Goal: Transaction & Acquisition: Purchase product/service

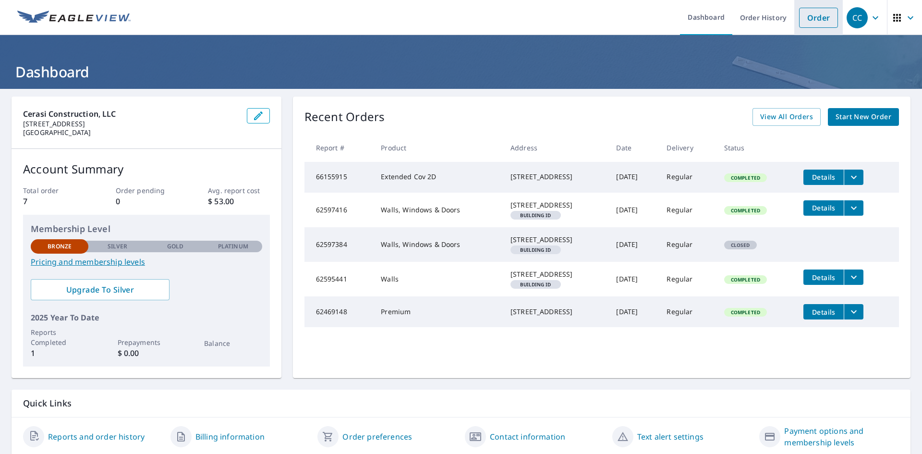
click at [814, 19] on link "Order" at bounding box center [818, 18] width 39 height 20
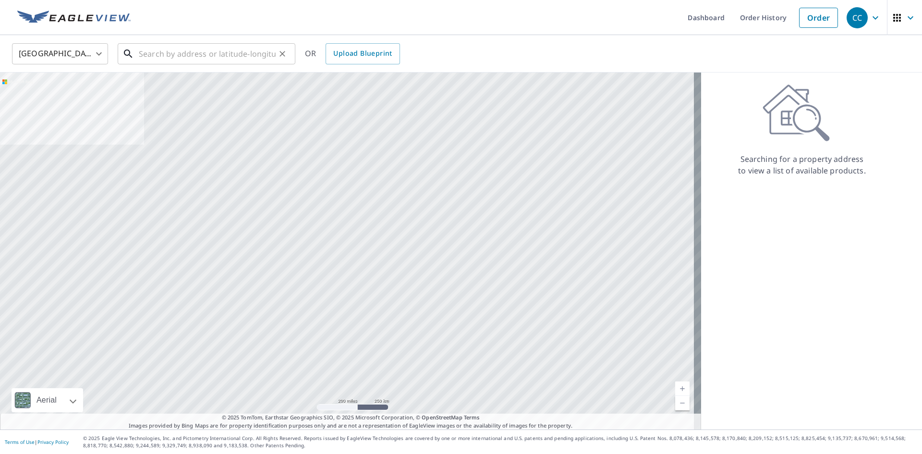
click at [162, 53] on input "text" at bounding box center [207, 53] width 137 height 27
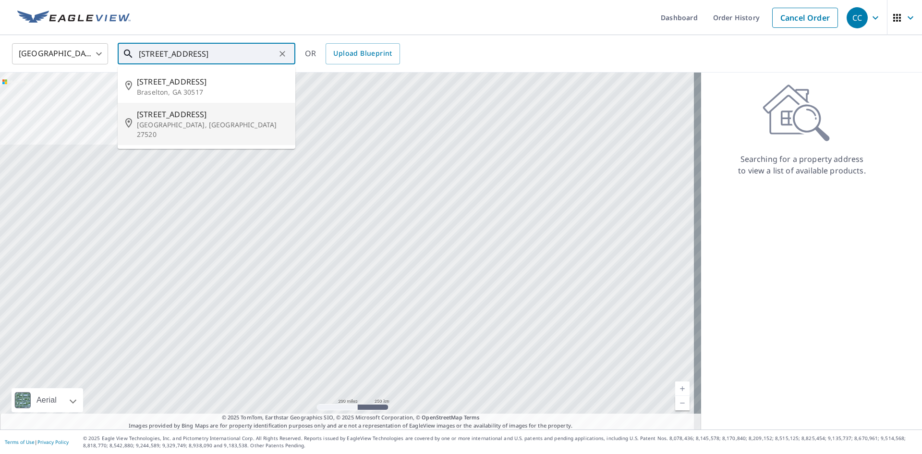
click at [192, 122] on p "[GEOGRAPHIC_DATA], [GEOGRAPHIC_DATA] 27520" at bounding box center [212, 129] width 151 height 19
type input "[STREET_ADDRESS]"
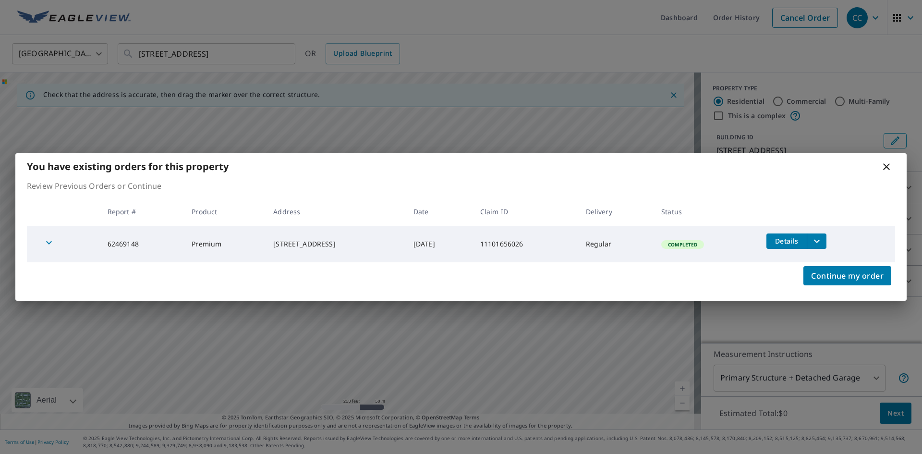
click at [887, 167] on icon at bounding box center [886, 166] width 7 height 7
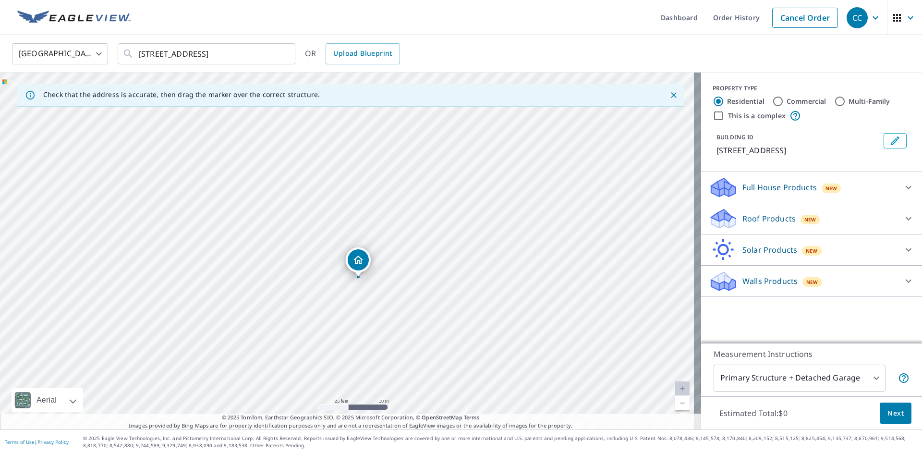
drag, startPoint x: 419, startPoint y: 242, endPoint x: 386, endPoint y: 319, distance: 83.8
click at [386, 319] on div "[STREET_ADDRESS]" at bounding box center [350, 250] width 701 height 357
click at [903, 251] on icon at bounding box center [909, 250] width 12 height 12
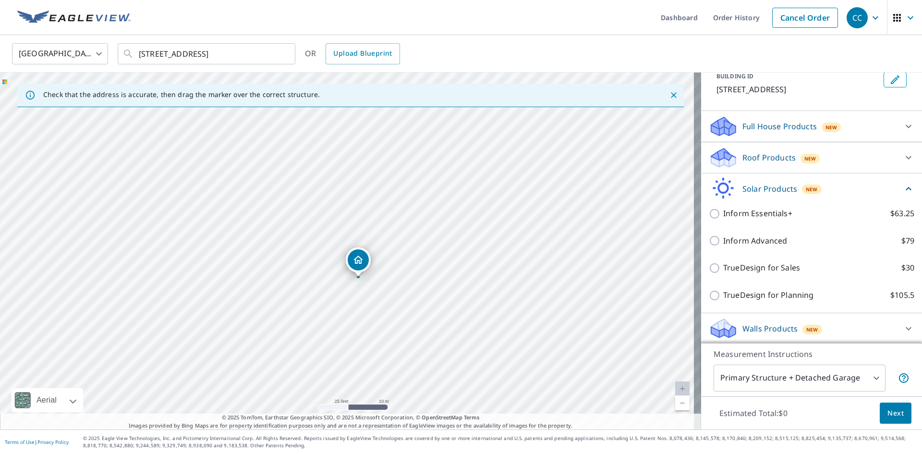
scroll to position [62, 0]
click at [905, 187] on icon at bounding box center [908, 186] width 6 height 3
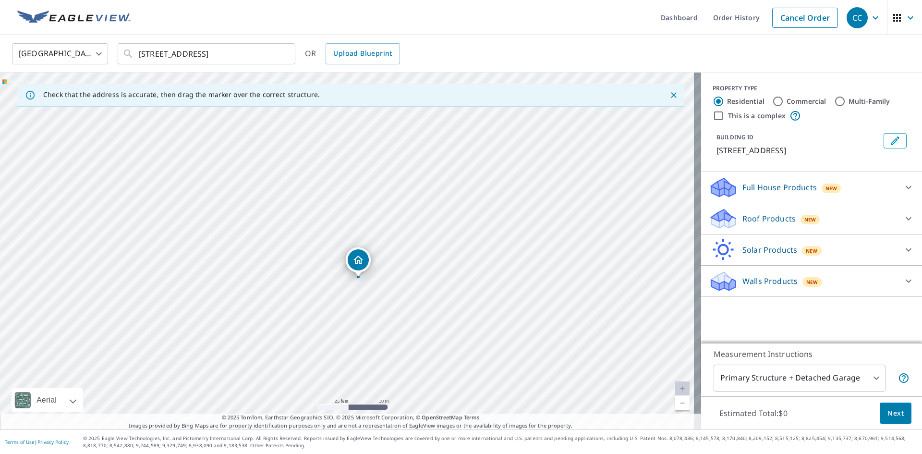
scroll to position [0, 0]
click at [903, 216] on icon at bounding box center [909, 219] width 12 height 12
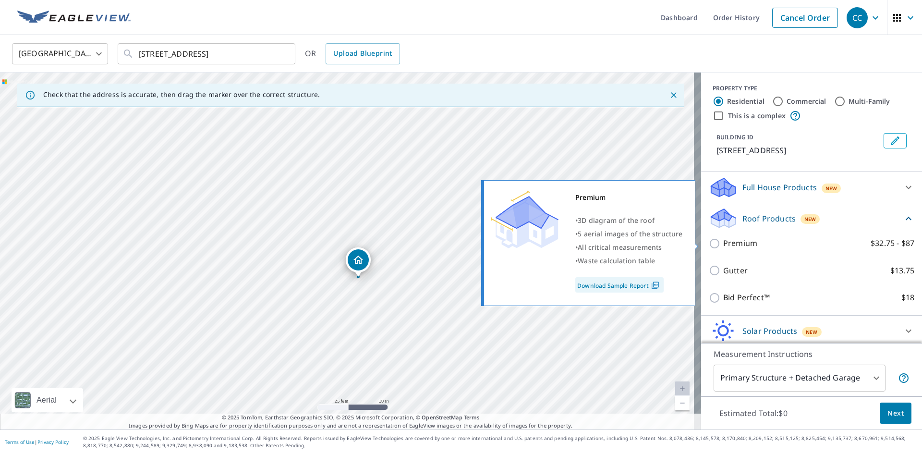
click at [709, 246] on input "Premium $32.75 - $87" at bounding box center [716, 244] width 14 height 12
checkbox input "true"
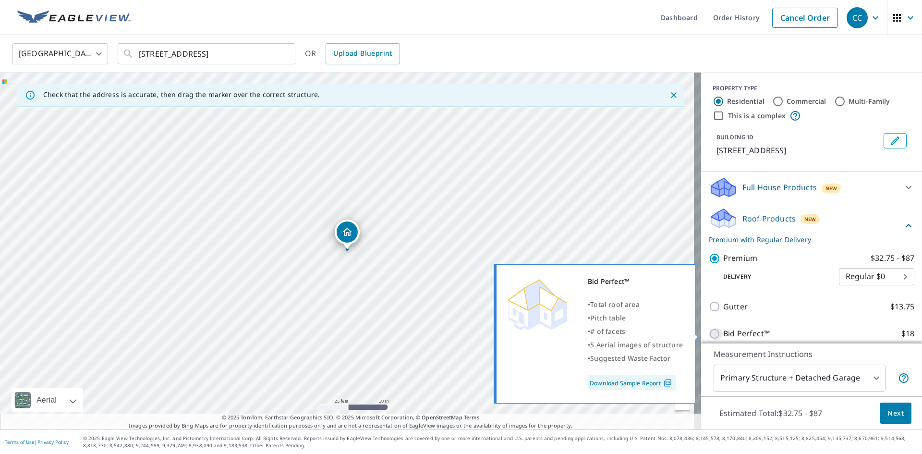
click at [711, 332] on input "Bid Perfect™ $18" at bounding box center [716, 334] width 14 height 12
checkbox input "true"
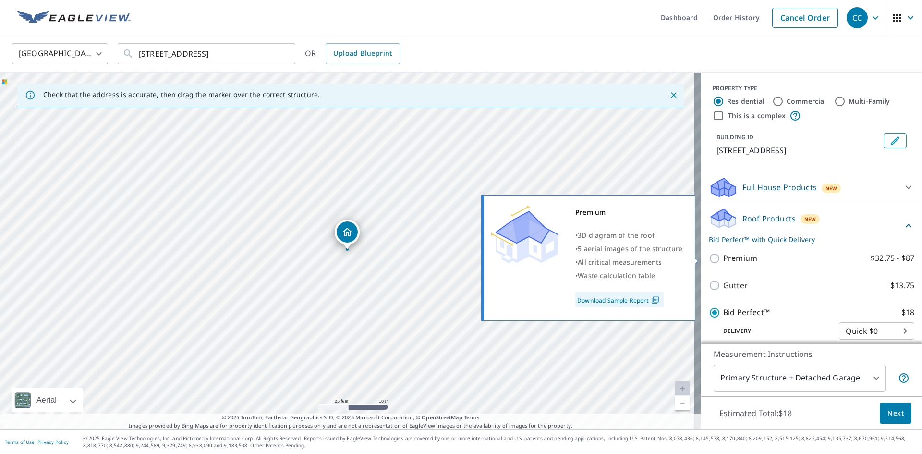
click at [709, 257] on input "Premium $32.75 - $87" at bounding box center [716, 259] width 14 height 12
checkbox input "true"
checkbox input "false"
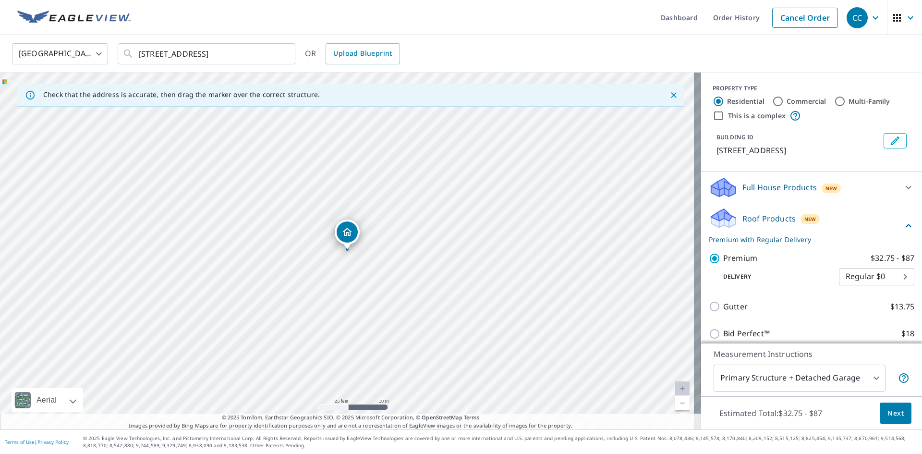
click at [890, 278] on body "CC CC Dashboard Order History Cancel Order CC United States US ​ [STREET_ADDRES…" at bounding box center [461, 227] width 922 height 454
click at [851, 62] on div at bounding box center [461, 227] width 922 height 454
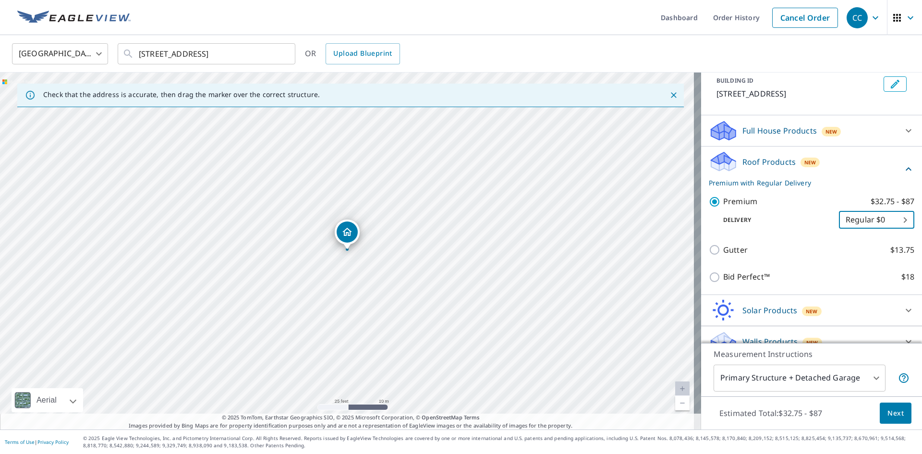
scroll to position [71, 0]
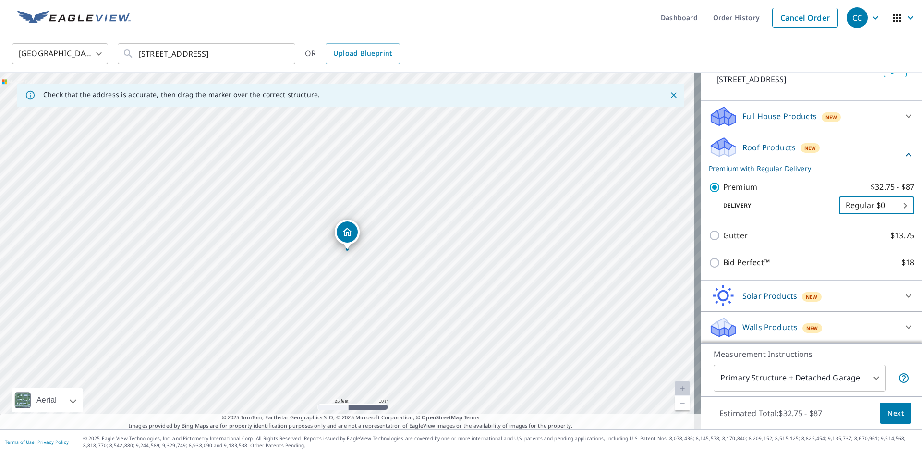
click at [874, 383] on body "CC CC Dashboard Order History Cancel Order CC United States US ​ [STREET_ADDRES…" at bounding box center [461, 227] width 922 height 454
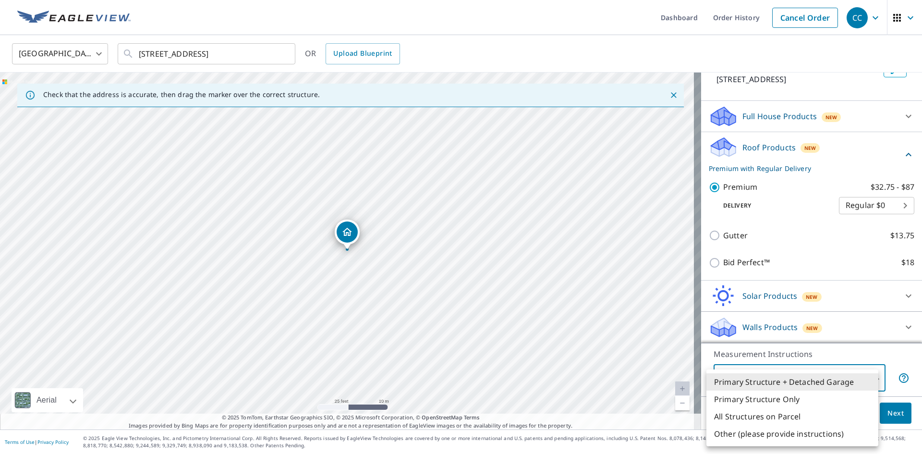
click at [877, 352] on div at bounding box center [461, 227] width 922 height 454
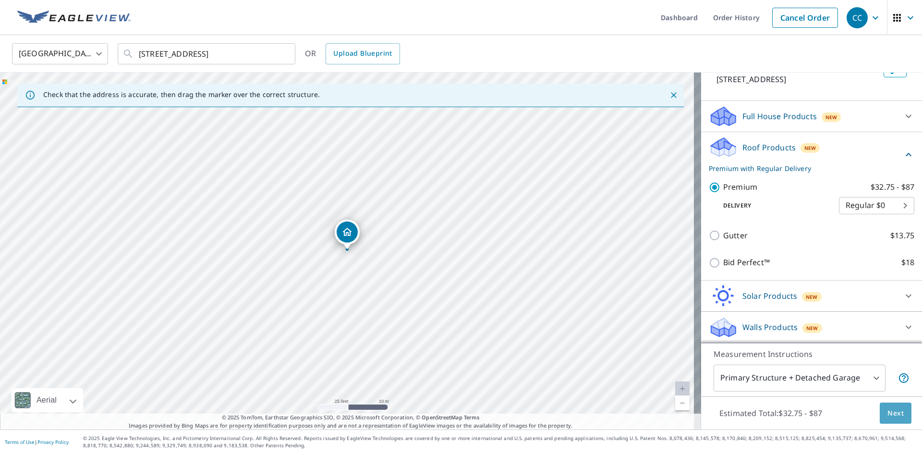
click at [893, 411] on span "Next" at bounding box center [895, 413] width 16 height 12
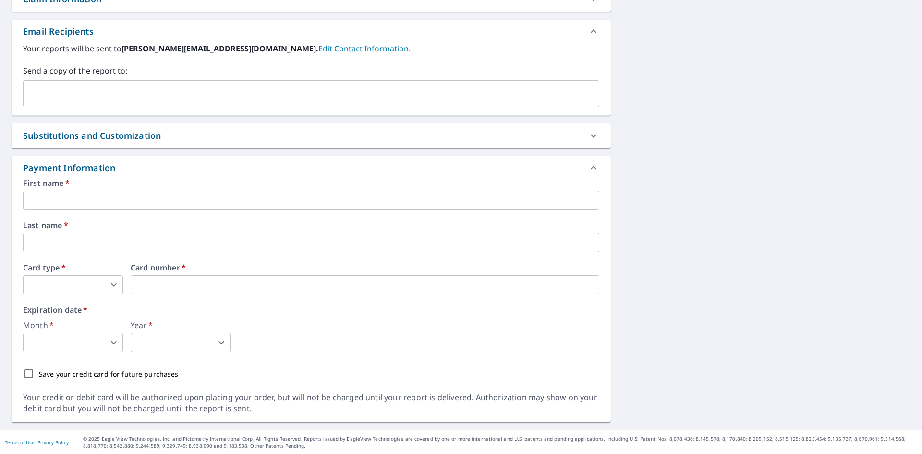
scroll to position [362, 0]
click at [82, 198] on input "text" at bounding box center [311, 199] width 576 height 19
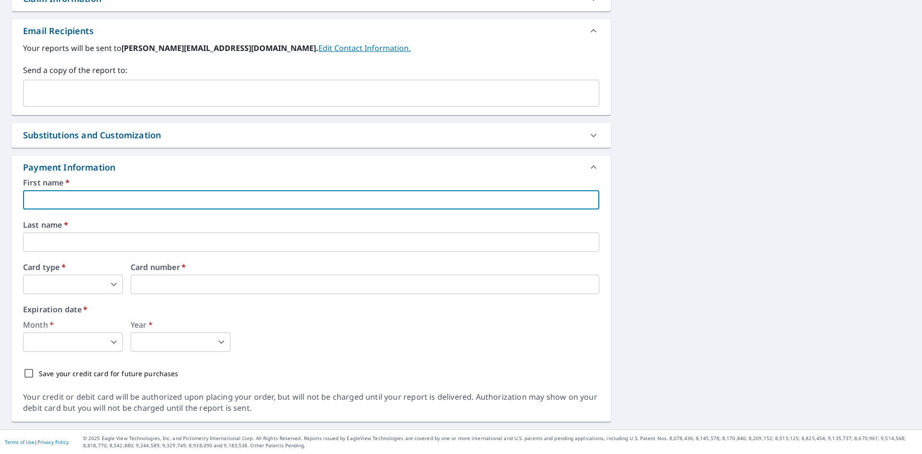
type input "T"
type input "Crystal"
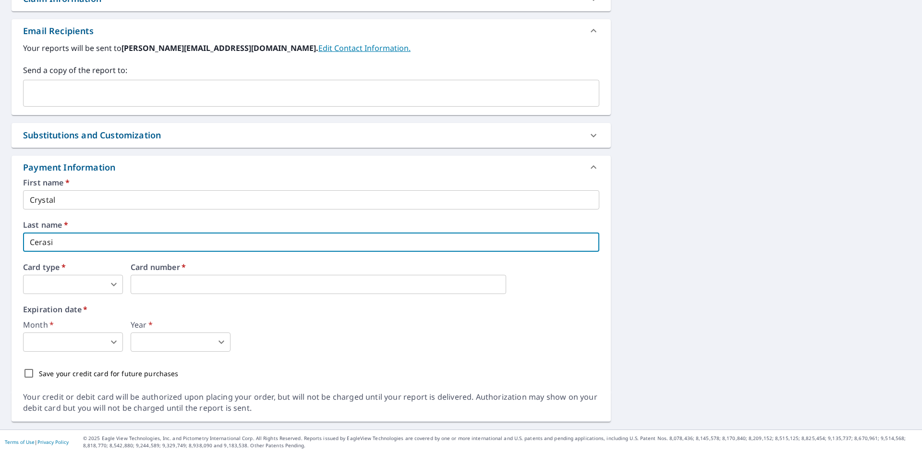
type input "Cerasi"
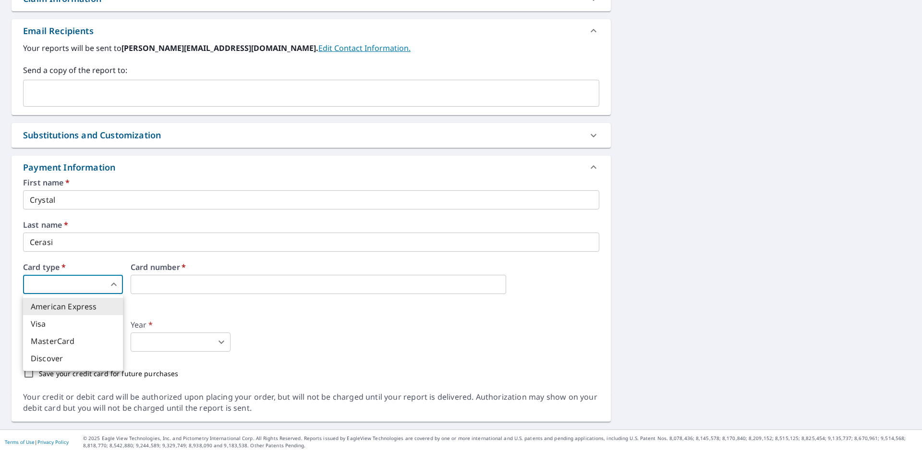
click at [111, 281] on body "CC CC Dashboard Order History Cancel Order CC Dashboard / Finalize Order Finali…" at bounding box center [461, 227] width 922 height 454
click at [103, 323] on li "Visa" at bounding box center [73, 323] width 100 height 17
type input "2"
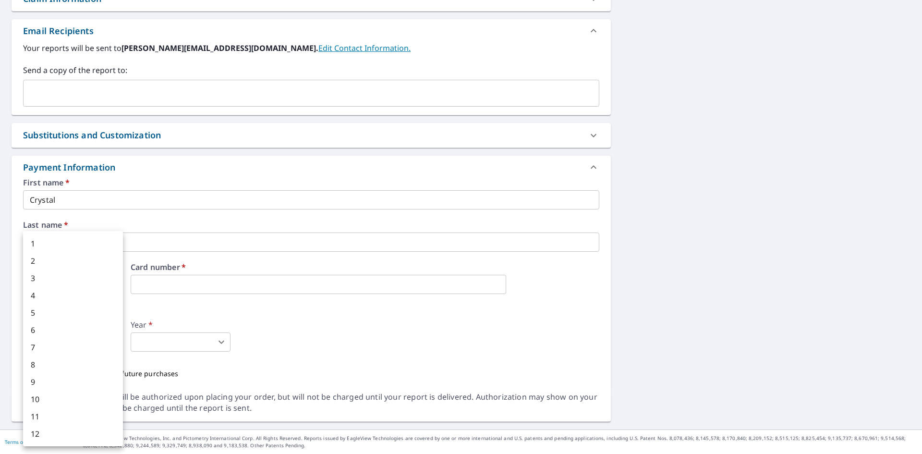
click at [84, 344] on body "CC CC Dashboard Order History Cancel Order CC Dashboard / Finalize Order Finali…" at bounding box center [461, 227] width 922 height 454
click at [69, 263] on li "2" at bounding box center [73, 260] width 100 height 17
type input "2"
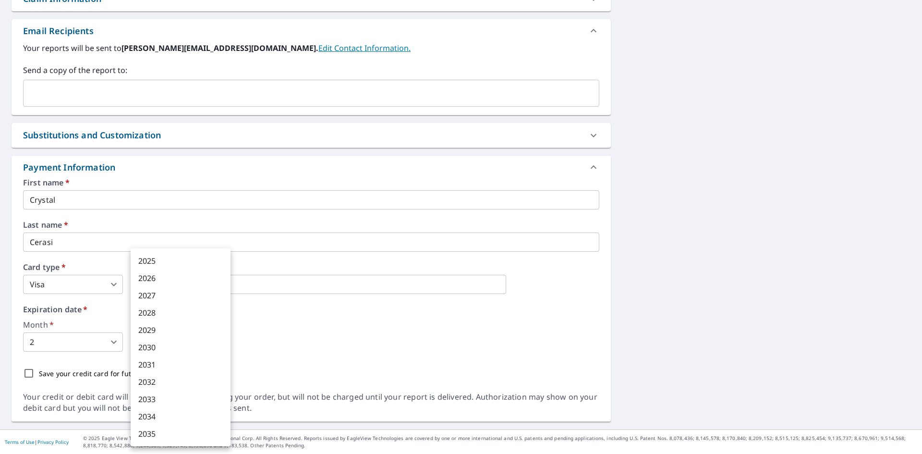
click at [163, 345] on body "CC CC Dashboard Order History Cancel Order CC Dashboard / Finalize Order Finali…" at bounding box center [461, 227] width 922 height 454
click at [174, 282] on li "2026" at bounding box center [181, 277] width 100 height 17
type input "2026"
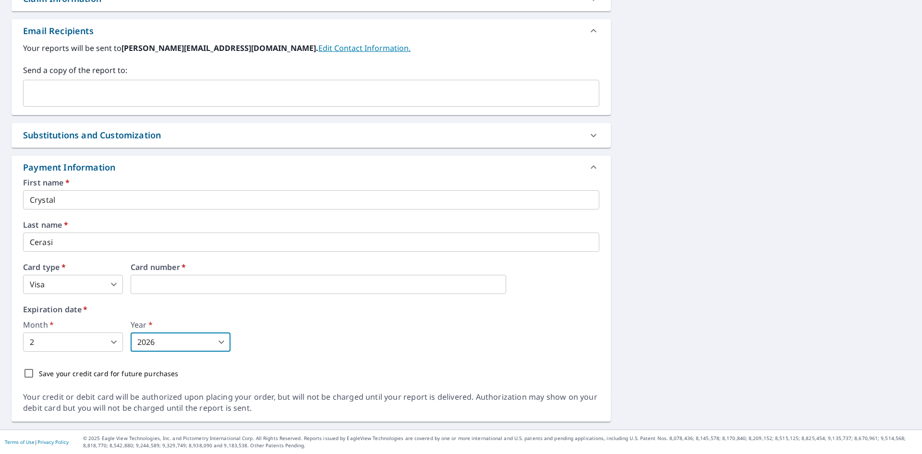
click at [428, 345] on div "Month   * 2 2 ​ Year   * 2026 2026 ​" at bounding box center [311, 336] width 576 height 31
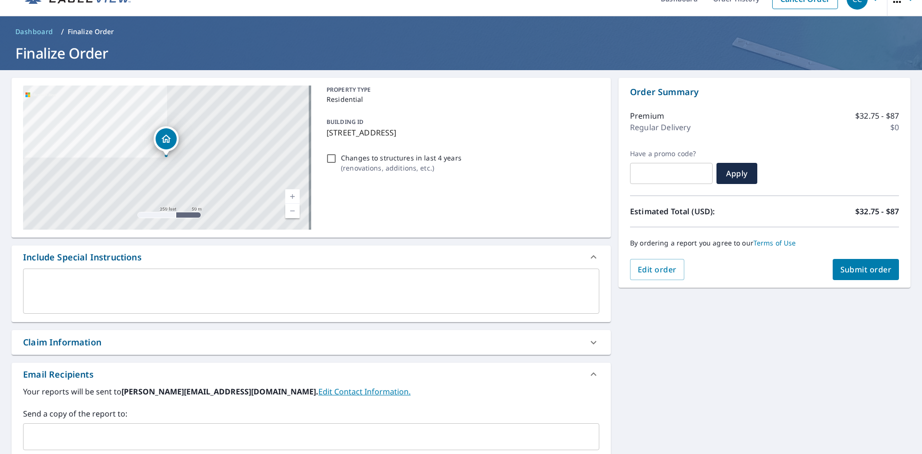
scroll to position [0, 0]
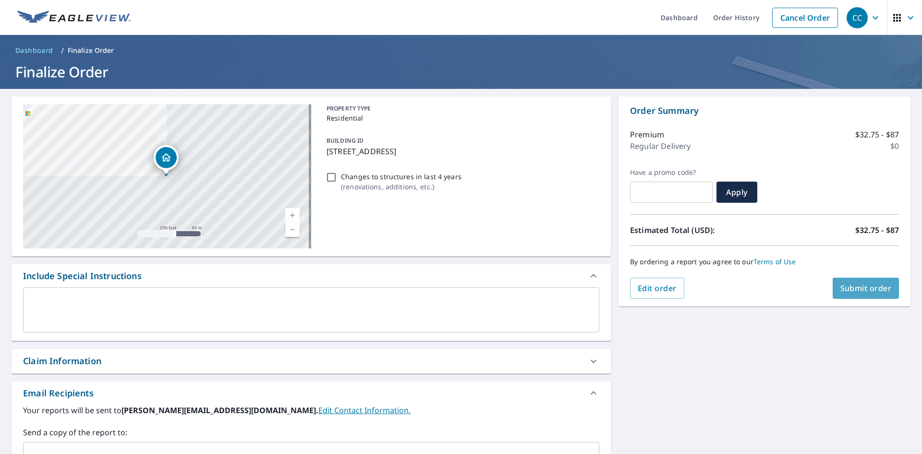
click at [867, 291] on span "Submit order" at bounding box center [865, 288] width 51 height 11
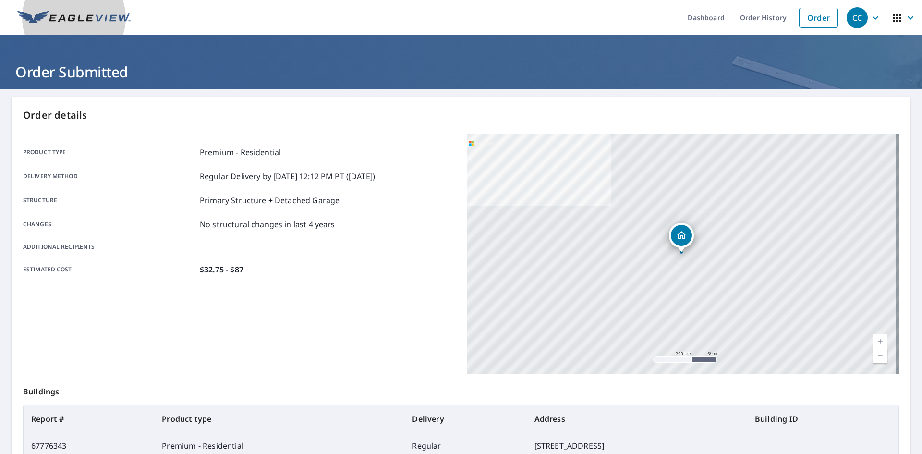
click at [73, 17] on img at bounding box center [73, 18] width 113 height 14
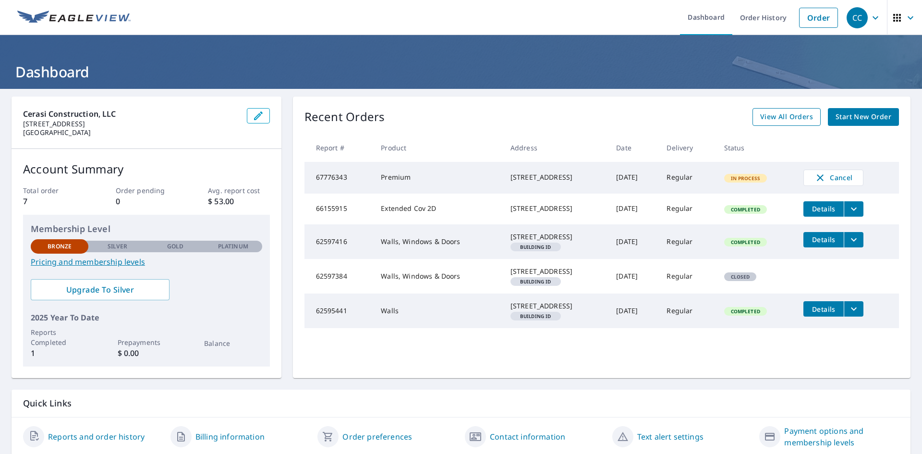
click at [784, 119] on span "View All Orders" at bounding box center [786, 117] width 53 height 12
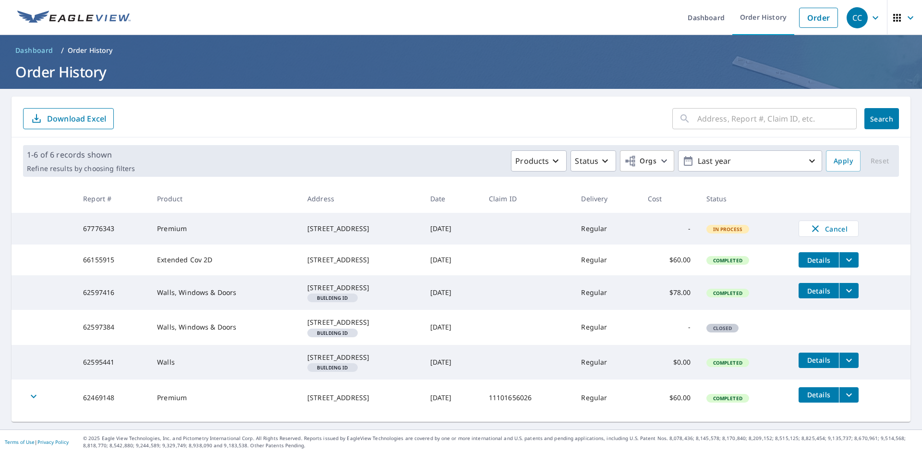
scroll to position [30, 0]
